Goal: Transaction & Acquisition: Register for event/course

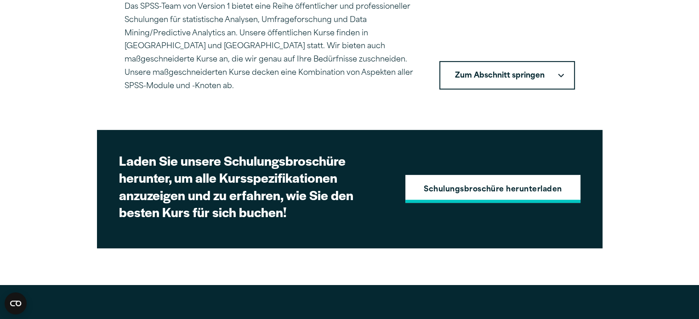
scroll to position [344, 0]
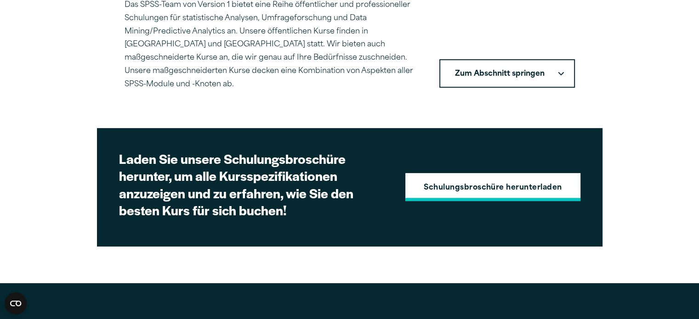
click at [507, 184] on font "Schulungsbroschüre herunterladen" at bounding box center [492, 187] width 138 height 7
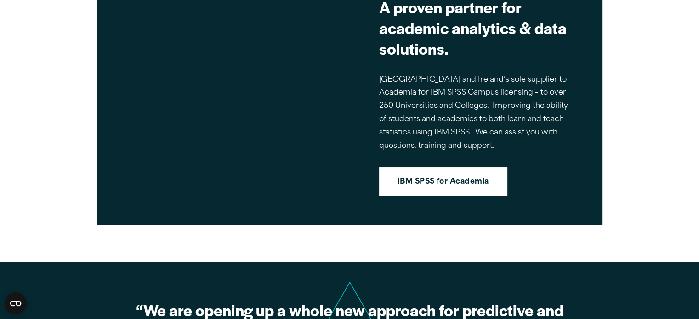
scroll to position [829, 0]
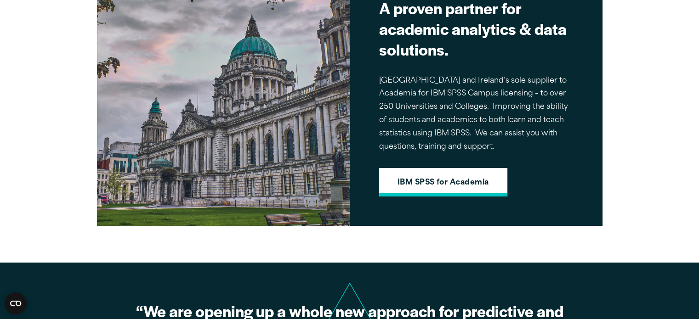
click at [428, 186] on link "IBM SPSS for Academia" at bounding box center [443, 182] width 128 height 28
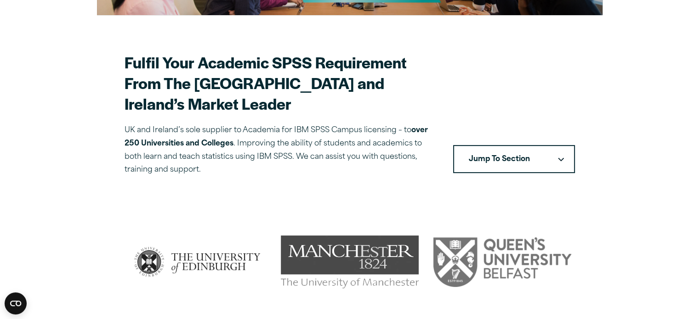
scroll to position [240, 0]
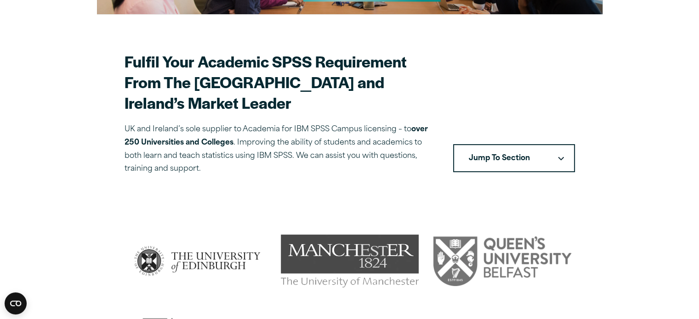
click at [541, 144] on button "Jump To Section" at bounding box center [514, 158] width 122 height 28
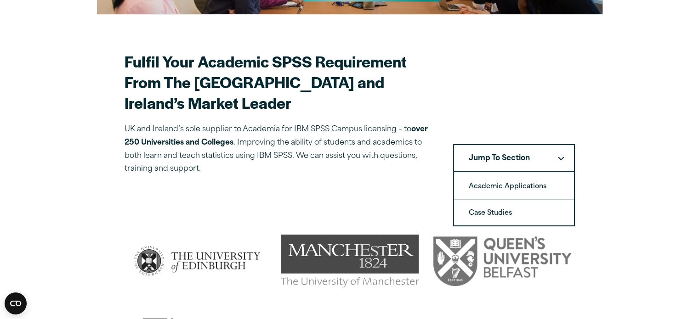
click at [534, 76] on section "Fulfil Your Academic SPSS Requirement From The UK and Ireland’s Market Leader U…" at bounding box center [349, 113] width 450 height 125
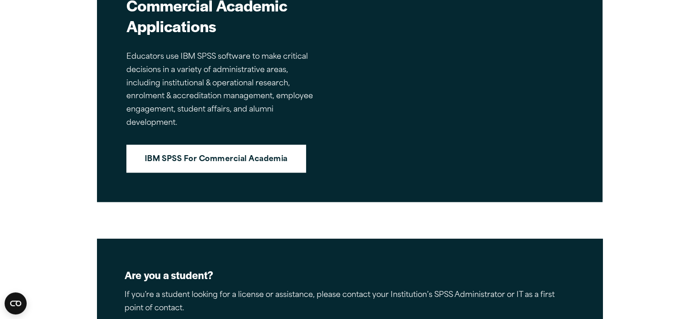
scroll to position [1017, 0]
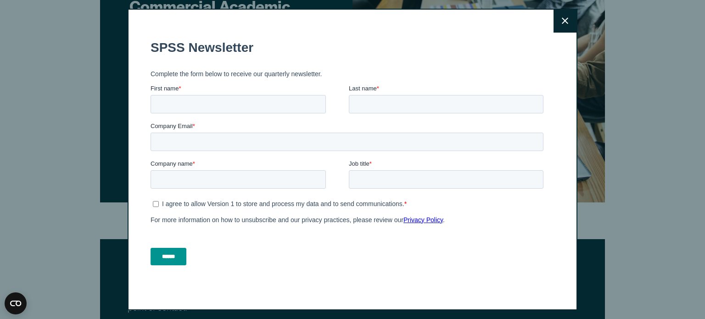
click at [570, 25] on button "Close" at bounding box center [565, 21] width 23 height 23
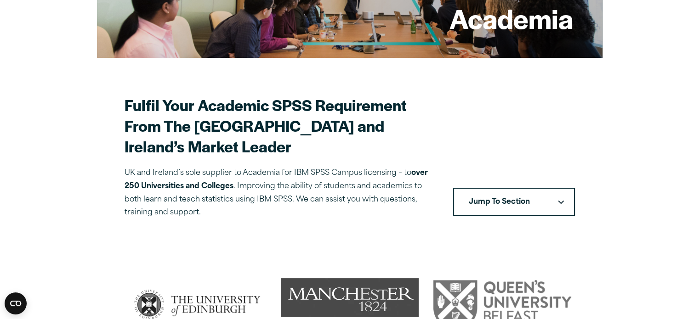
scroll to position [0, 0]
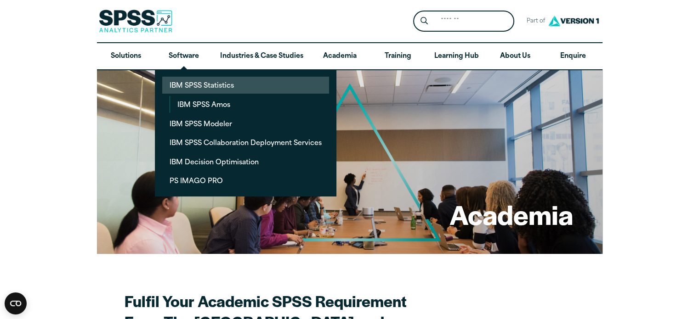
click at [186, 85] on link "IBM SPSS Statistics" at bounding box center [245, 85] width 167 height 17
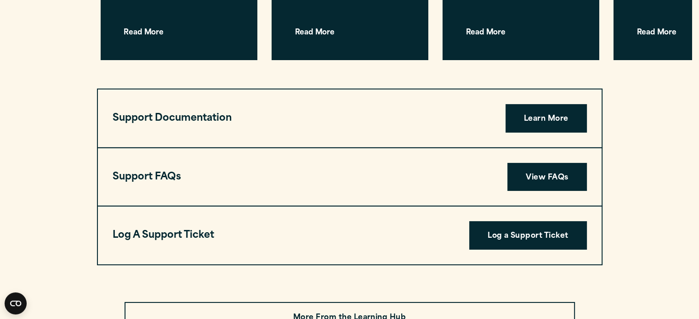
scroll to position [3003, 0]
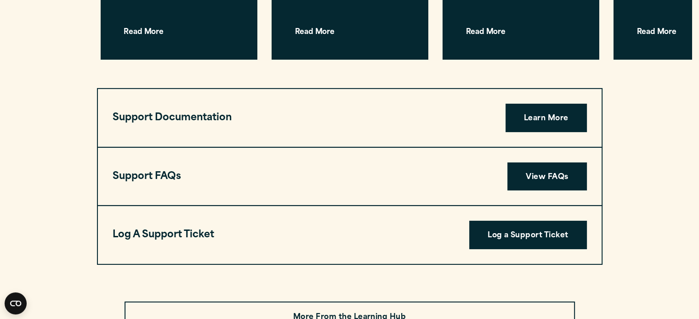
click at [214, 109] on h3 "Support Documentation" at bounding box center [172, 117] width 119 height 17
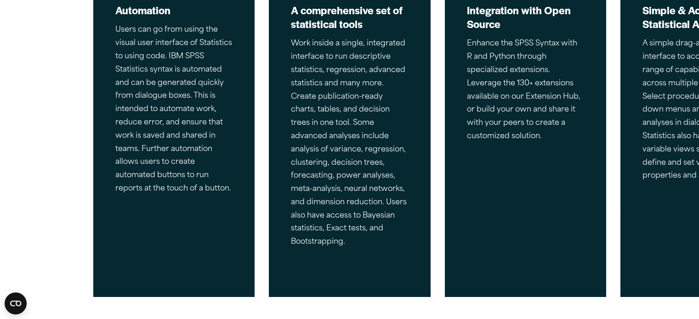
scroll to position [0, 0]
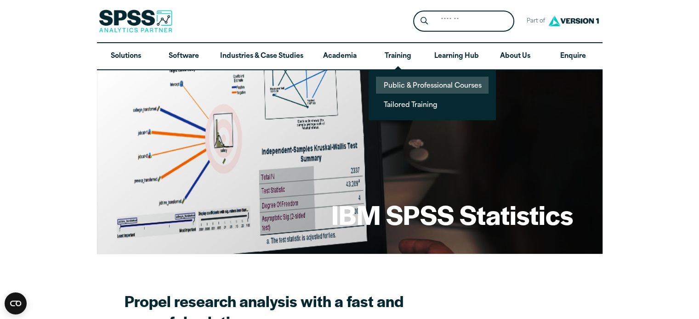
click at [416, 82] on link "Public & Professional Courses" at bounding box center [432, 85] width 113 height 17
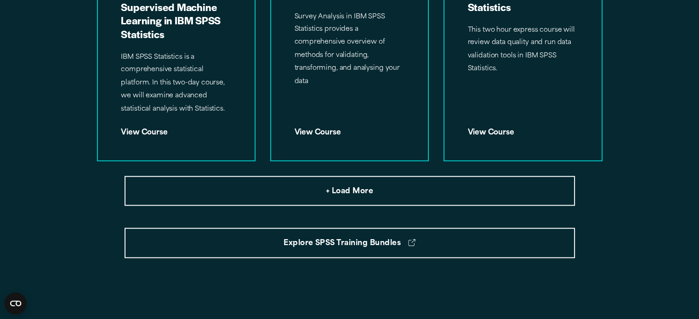
scroll to position [1249, 0]
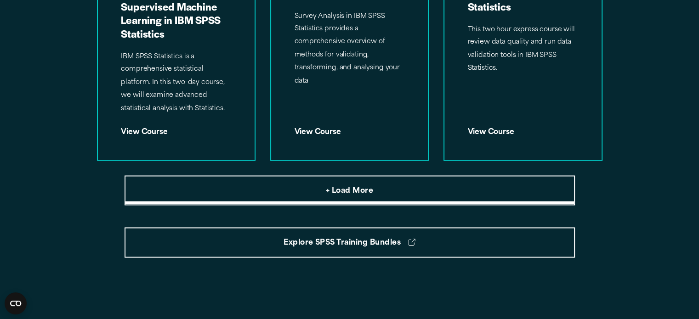
click at [384, 185] on button "+ Load More" at bounding box center [349, 190] width 450 height 30
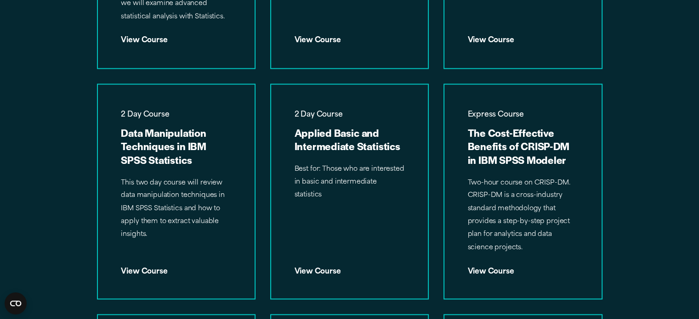
scroll to position [1343, 0]
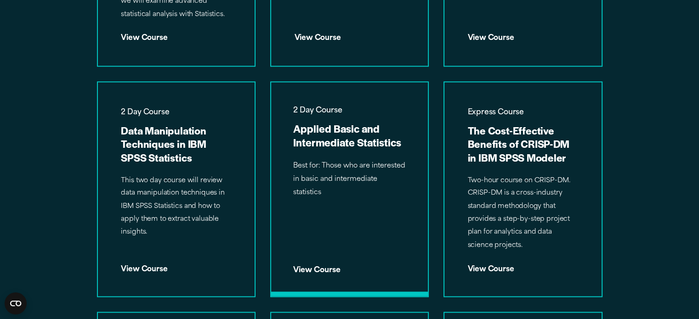
click at [347, 143] on h3 "Applied Basic and Intermediate Statistics" at bounding box center [349, 136] width 113 height 28
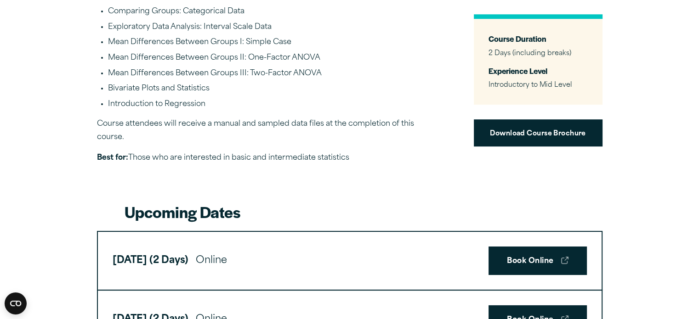
scroll to position [491, 0]
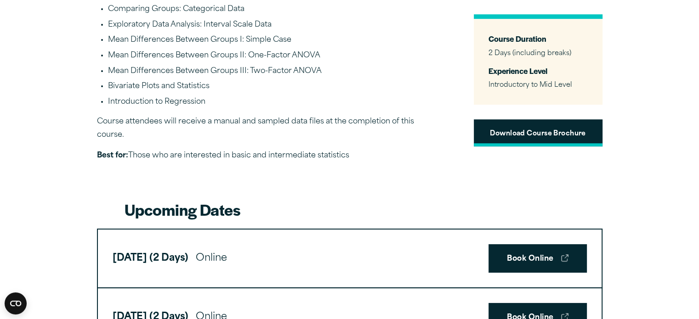
click at [512, 129] on link "Download Course Brochure" at bounding box center [538, 133] width 129 height 27
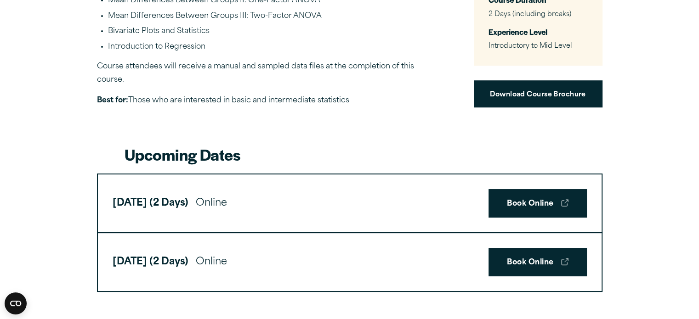
scroll to position [546, 0]
click at [553, 212] on link "Book Online" at bounding box center [537, 203] width 98 height 28
